Goal: Task Accomplishment & Management: Use online tool/utility

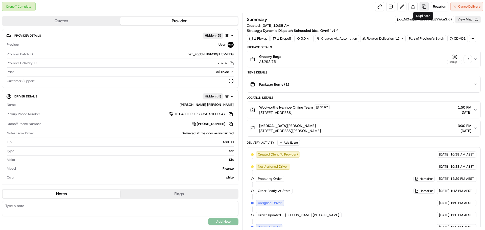
click at [423, 3] on link at bounding box center [423, 6] width 9 height 9
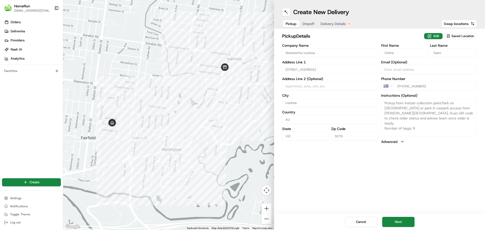
click at [328, 19] on div "Pickup Dropoff Delivery Details" at bounding box center [318, 23] width 73 height 9
click at [329, 24] on span "Delivery Details" at bounding box center [332, 23] width 25 height 5
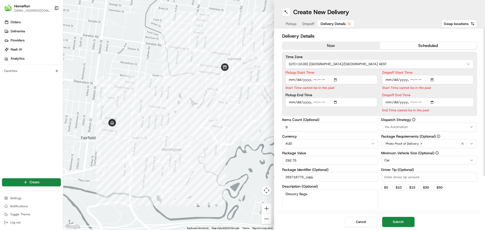
click at [327, 46] on button "now" at bounding box center [330, 46] width 97 height 8
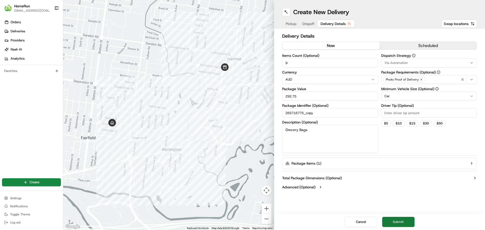
click at [403, 219] on button "Submit" at bounding box center [398, 222] width 32 height 10
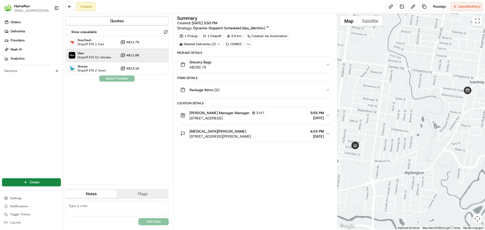
click at [105, 56] on span "Dropoff ETA 51 minutes" at bounding box center [94, 57] width 34 height 4
click at [120, 77] on button "Assign Provider" at bounding box center [117, 78] width 36 height 6
